Goal: Check status

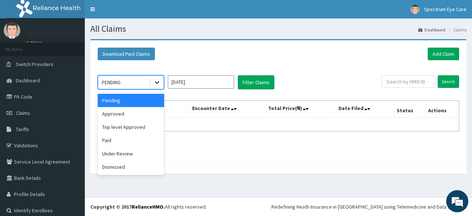
click at [156, 82] on icon at bounding box center [156, 82] width 7 height 7
click at [148, 112] on div "Approved" at bounding box center [131, 113] width 66 height 13
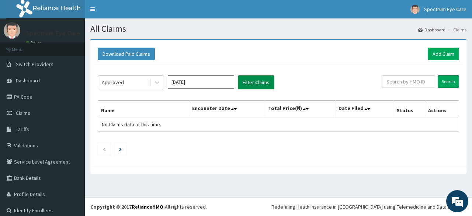
click at [266, 84] on button "Filter Claims" at bounding box center [256, 82] width 37 height 14
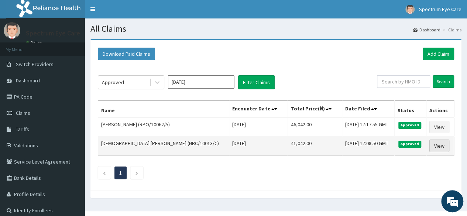
click at [432, 148] on link "View" at bounding box center [439, 145] width 20 height 13
